Goal: Information Seeking & Learning: Learn about a topic

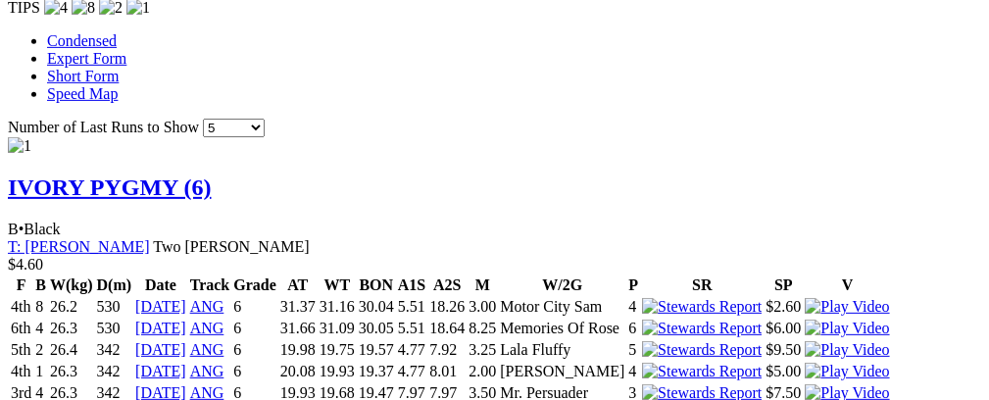
scroll to position [2007, 0]
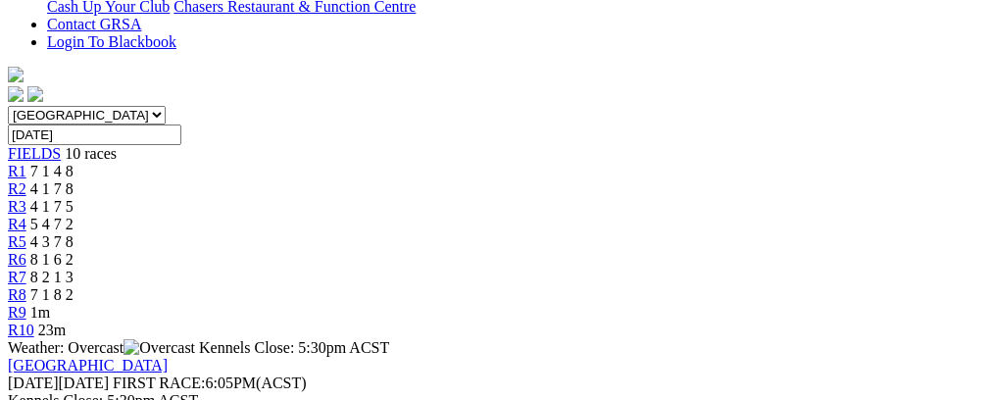
scroll to position [0, 0]
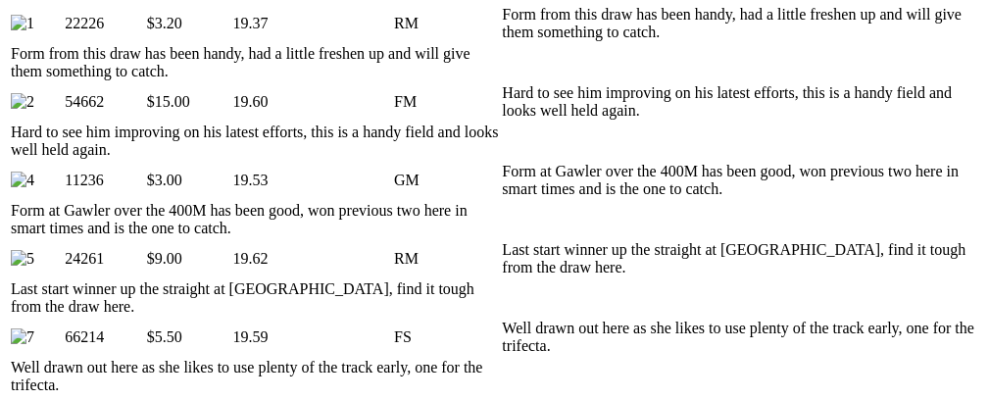
scroll to position [1144, 0]
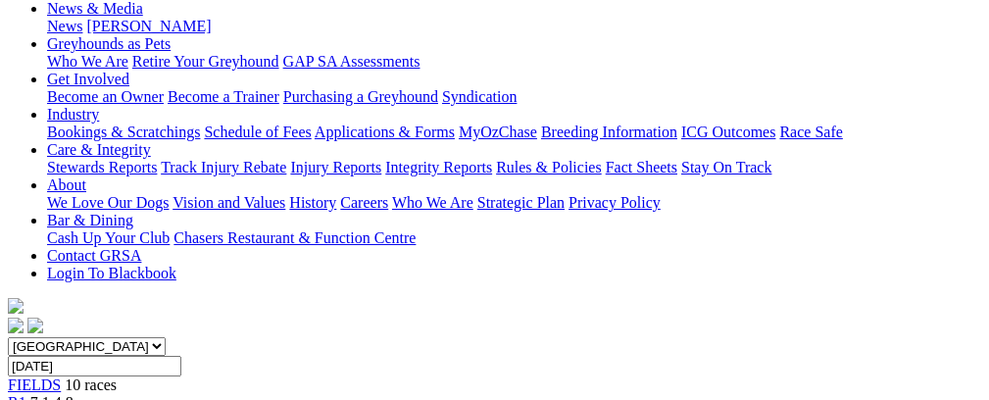
scroll to position [0, 0]
